Goal: Task Accomplishment & Management: Use online tool/utility

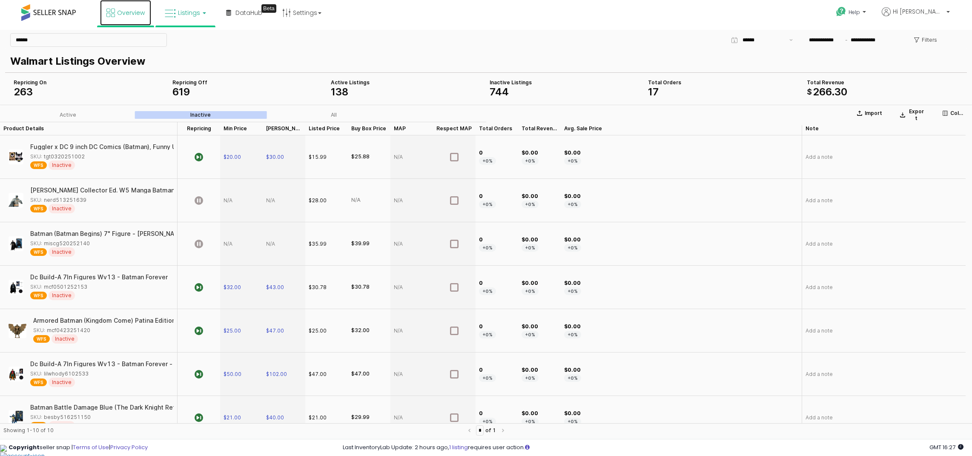
click at [136, 14] on span "Overview" at bounding box center [131, 13] width 28 height 9
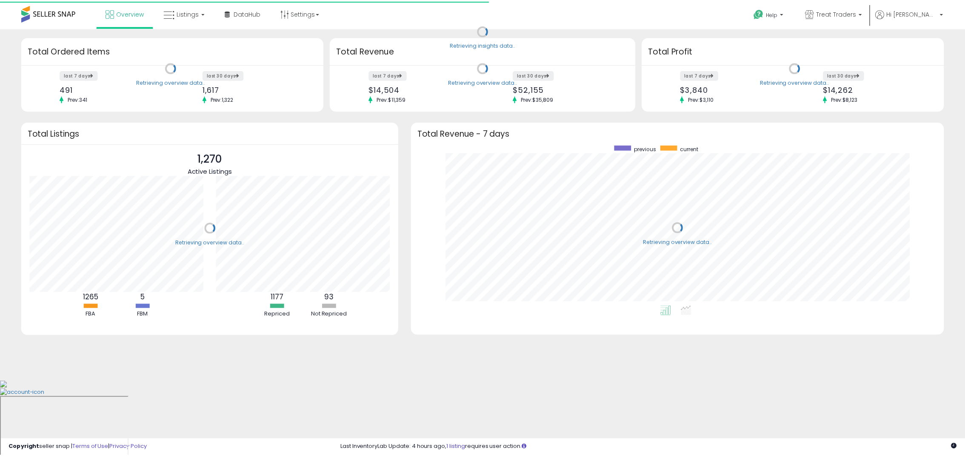
scroll to position [161, 520]
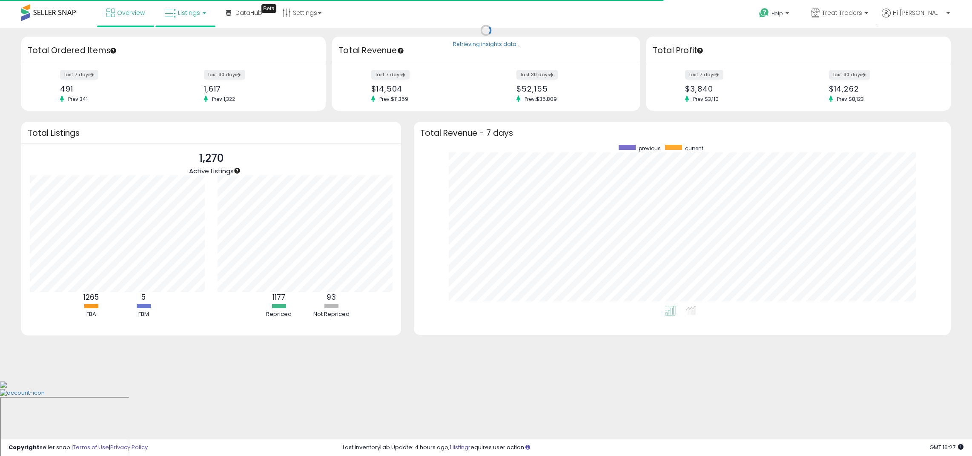
click at [207, 23] on link "Listings" at bounding box center [185, 13] width 54 height 26
click at [206, 43] on icon at bounding box center [191, 42] width 37 height 11
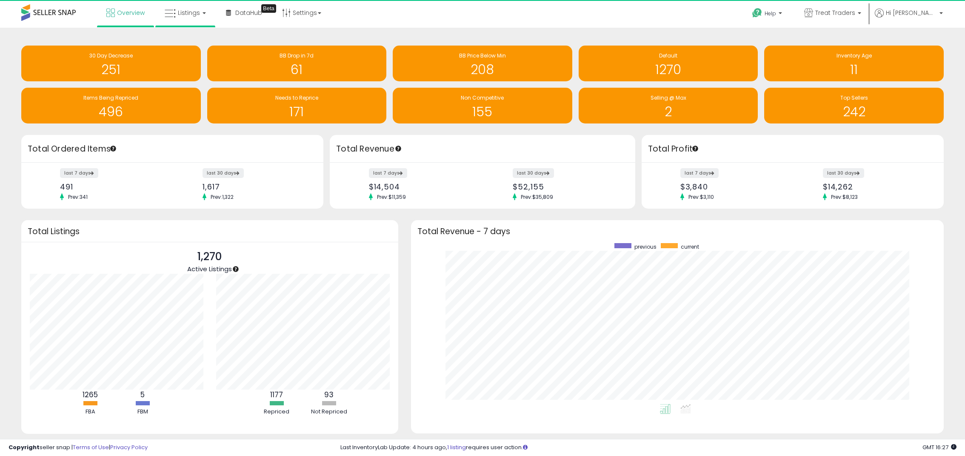
scroll to position [425420, 425065]
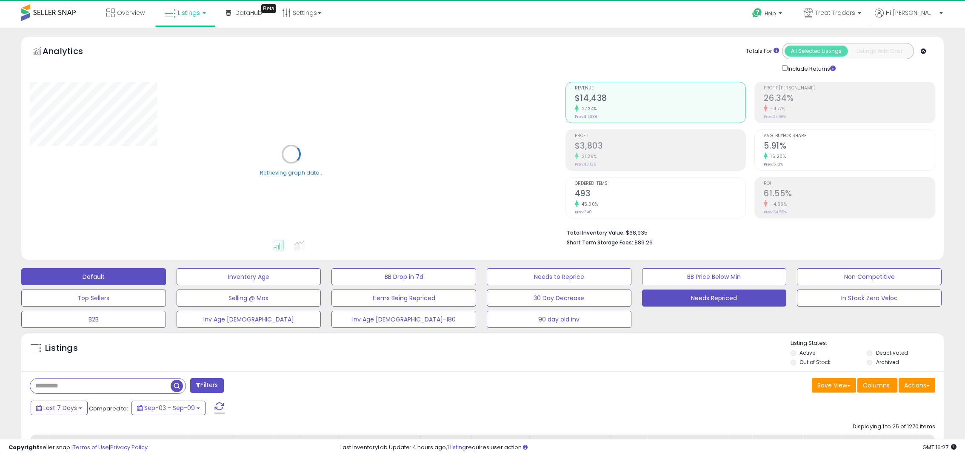
click at [688, 305] on button "Needs Repriced" at bounding box center [714, 297] width 145 height 17
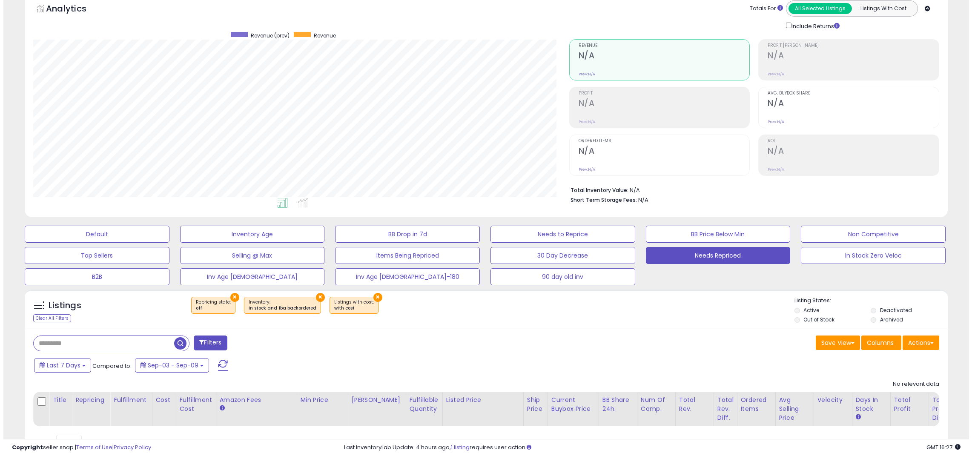
scroll to position [85, 0]
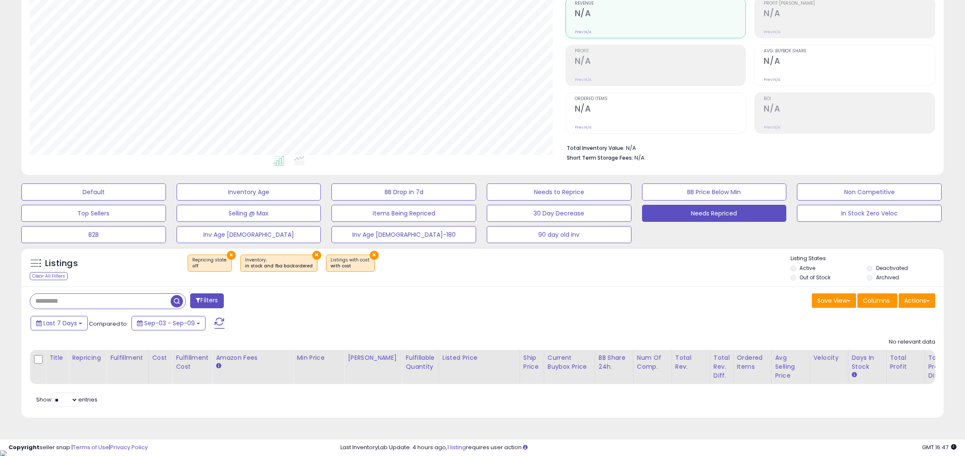
click at [215, 319] on span at bounding box center [219, 322] width 10 height 11
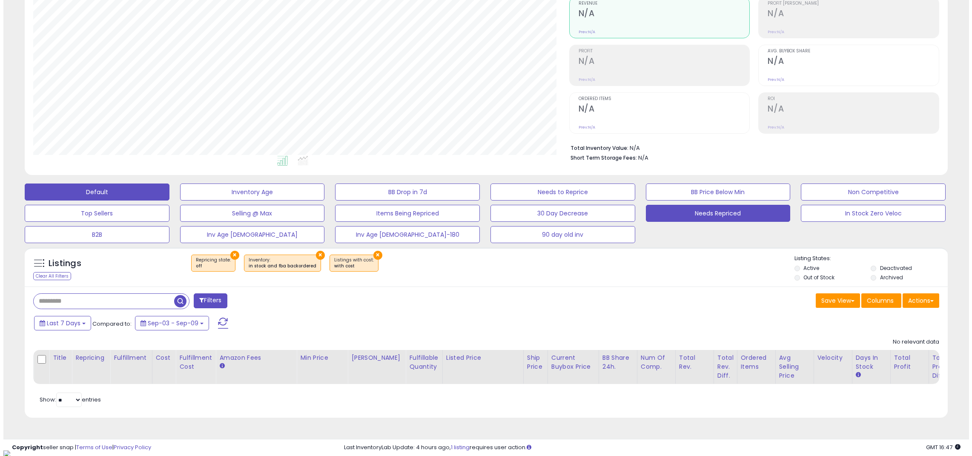
scroll to position [174, 536]
click at [118, 194] on button "Default" at bounding box center [93, 191] width 145 height 17
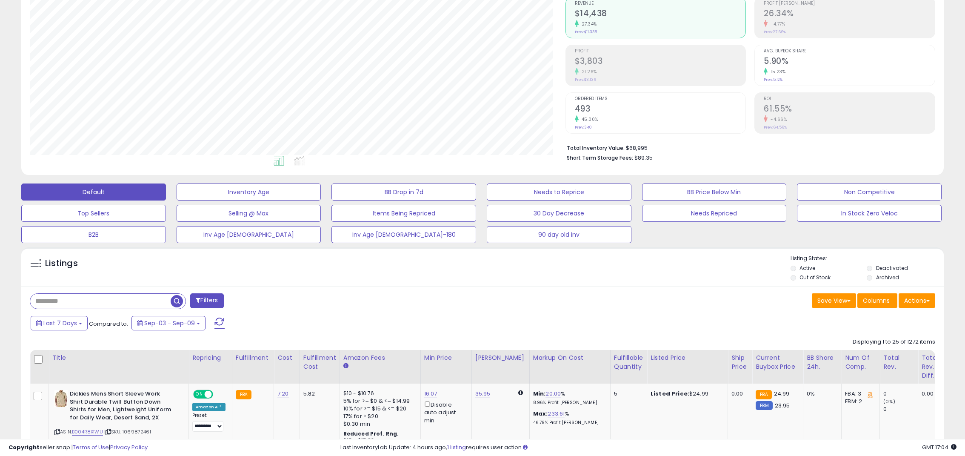
click at [214, 320] on span at bounding box center [219, 322] width 10 height 11
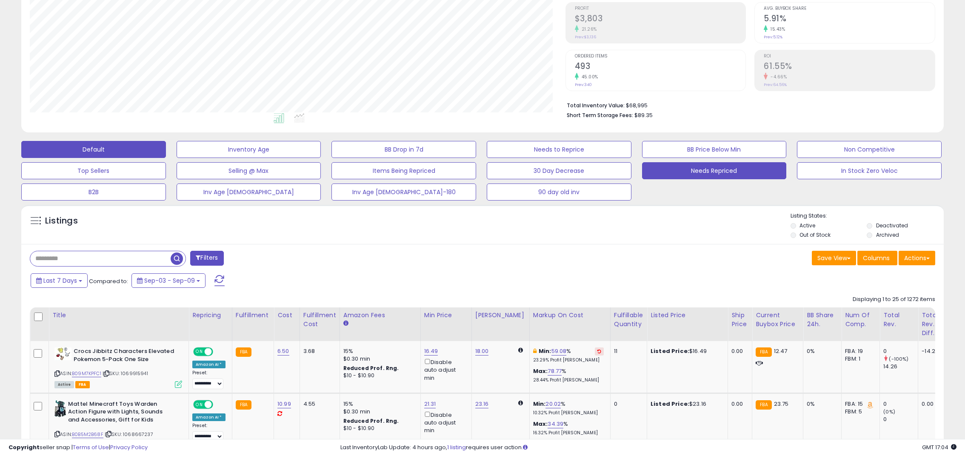
click at [686, 174] on button "Needs Repriced" at bounding box center [714, 170] width 145 height 17
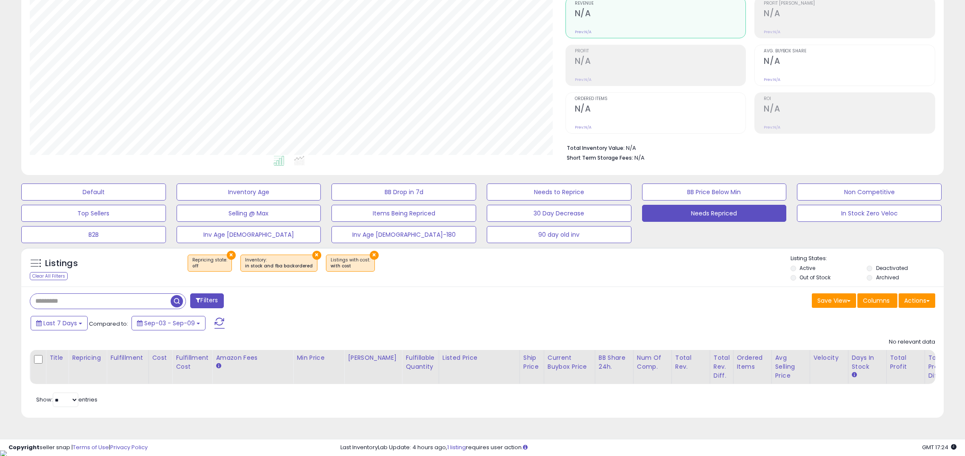
click at [220, 321] on span at bounding box center [219, 322] width 10 height 11
